Goal: Navigation & Orientation: Find specific page/section

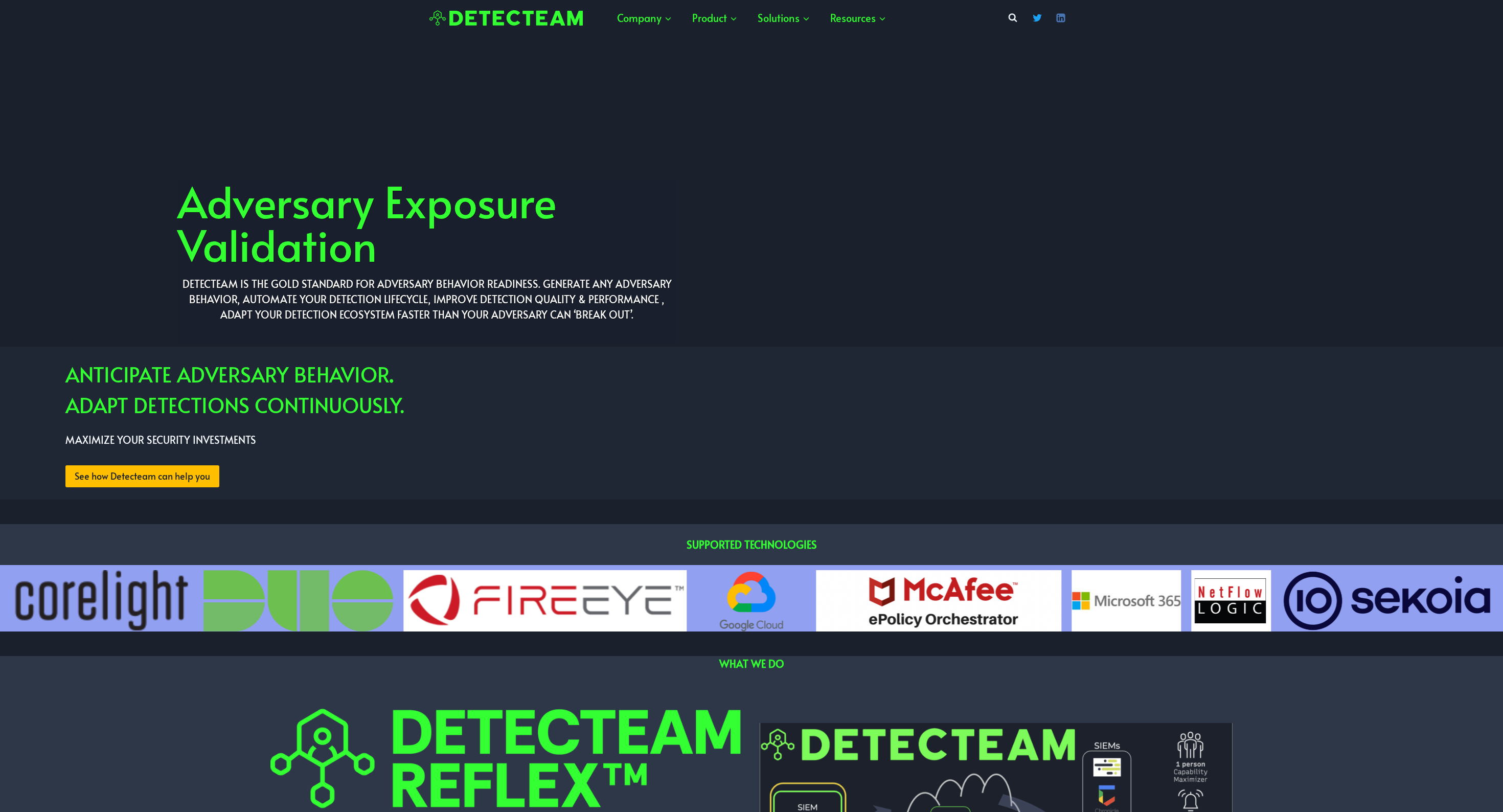
click at [553, 13] on img at bounding box center [506, 18] width 154 height 16
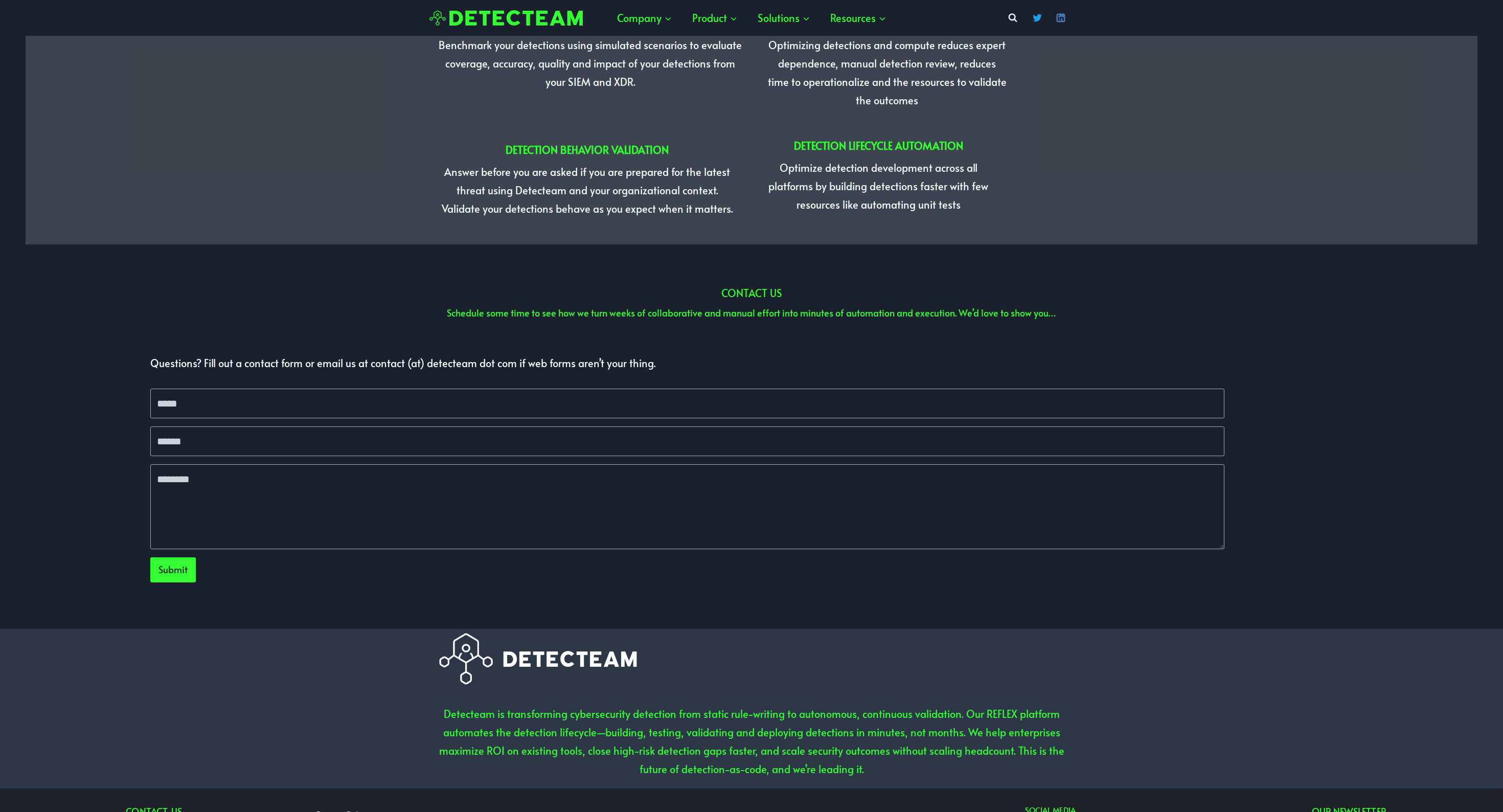
scroll to position [2780, 0]
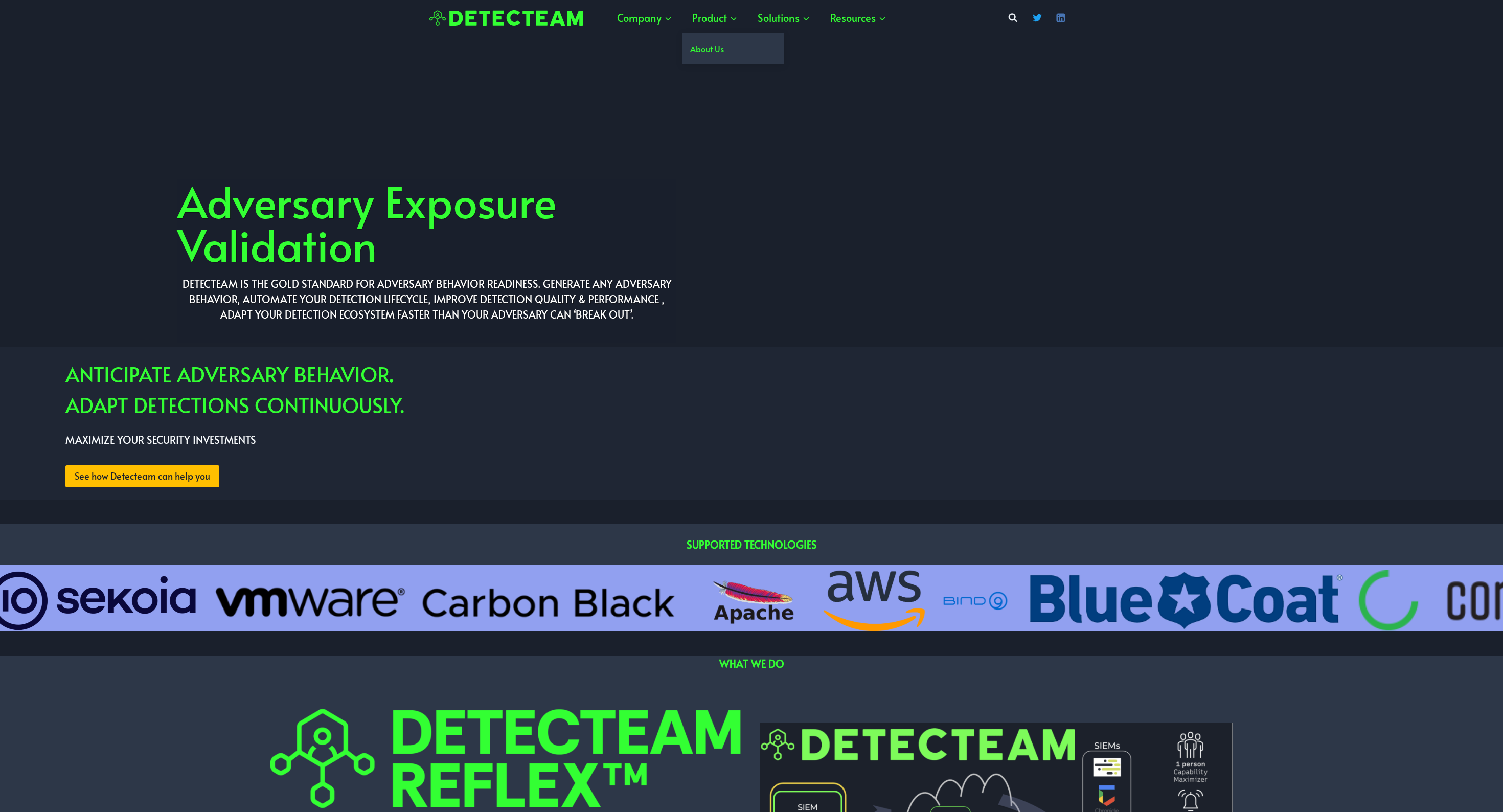
click at [705, 44] on link "About Us" at bounding box center [733, 48] width 102 height 31
